Goal: Information Seeking & Learning: Learn about a topic

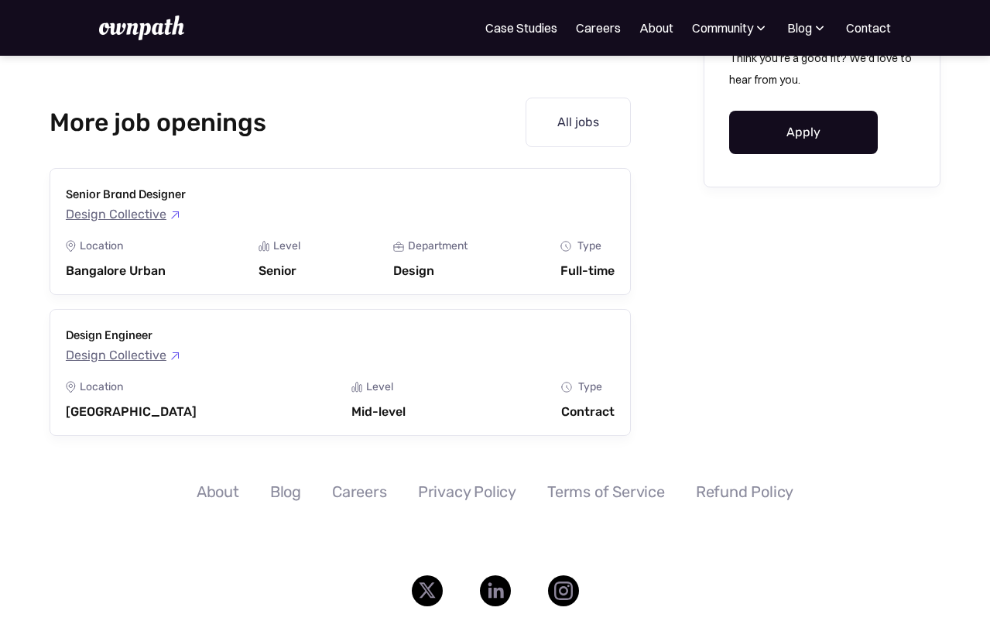
scroll to position [2071, 0]
click at [606, 119] on link "All jobs" at bounding box center [578, 122] width 105 height 50
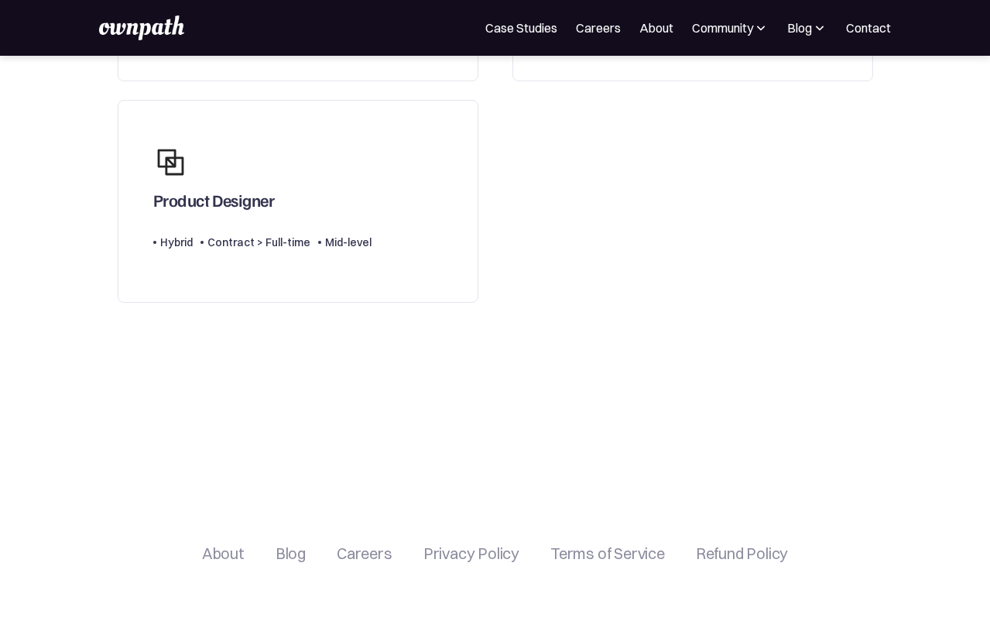
scroll to position [314, 0]
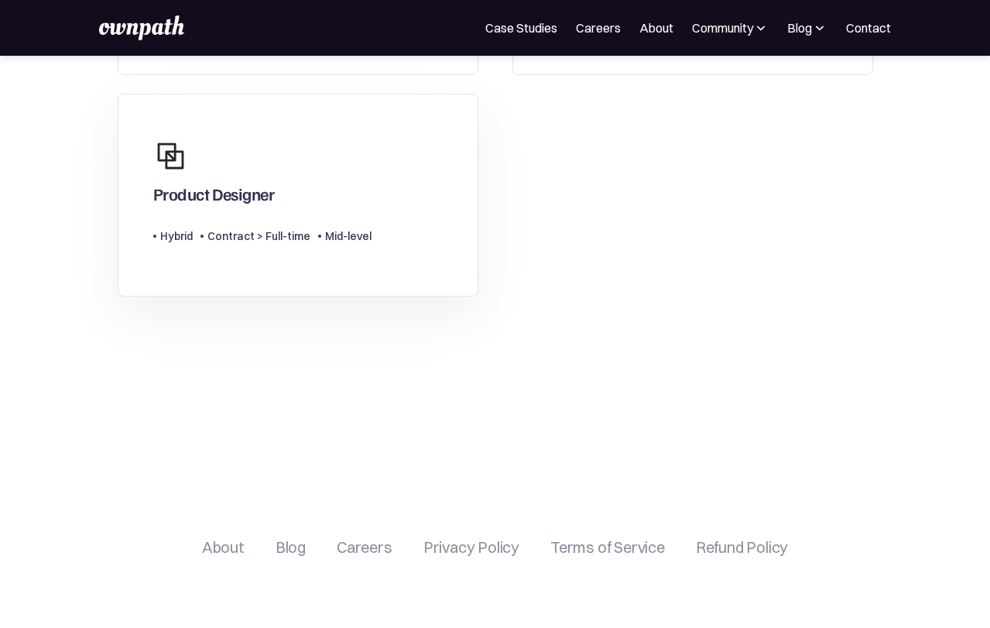
click at [341, 194] on div "Product Designer" at bounding box center [262, 167] width 218 height 71
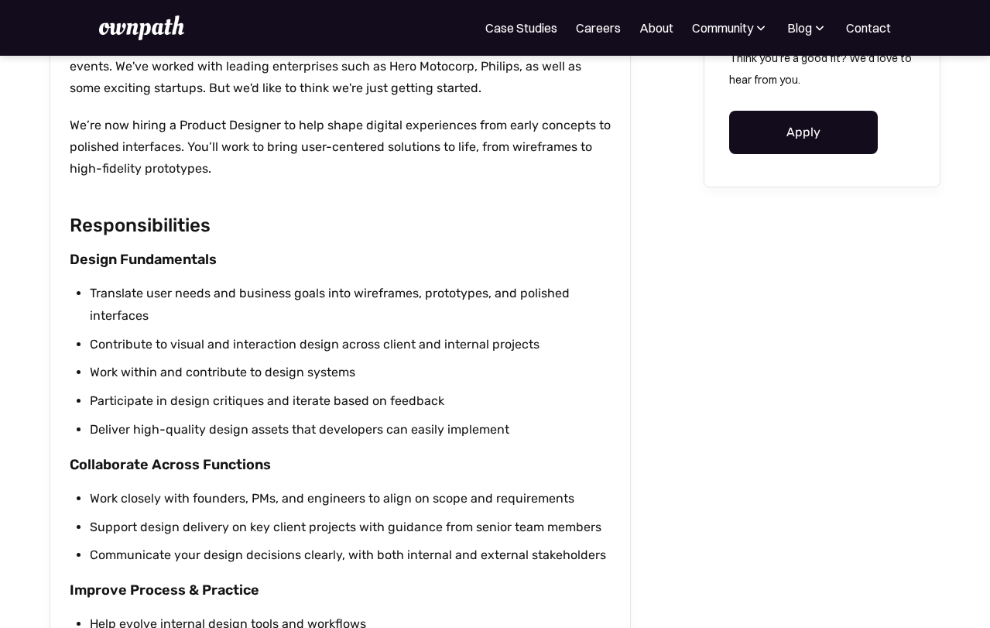
scroll to position [1072, 0]
